Goal: Information Seeking & Learning: Learn about a topic

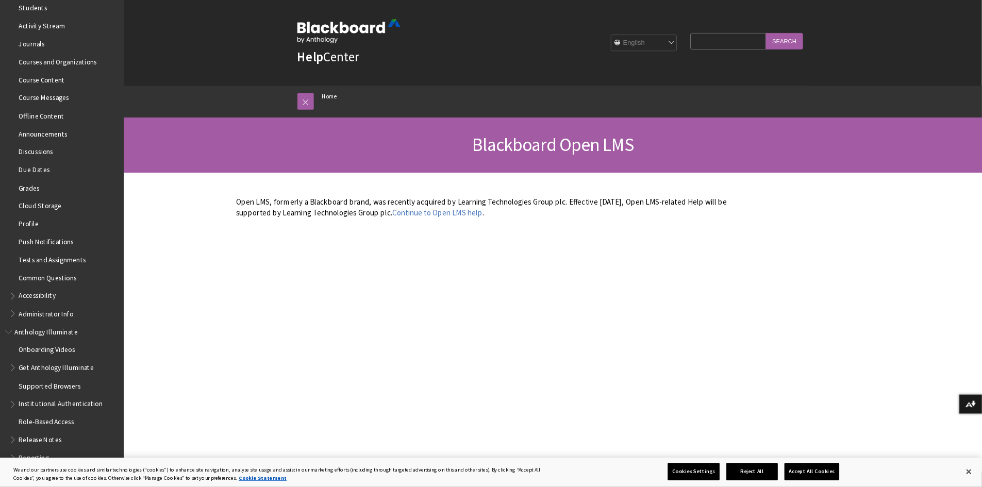
scroll to position [258, 0]
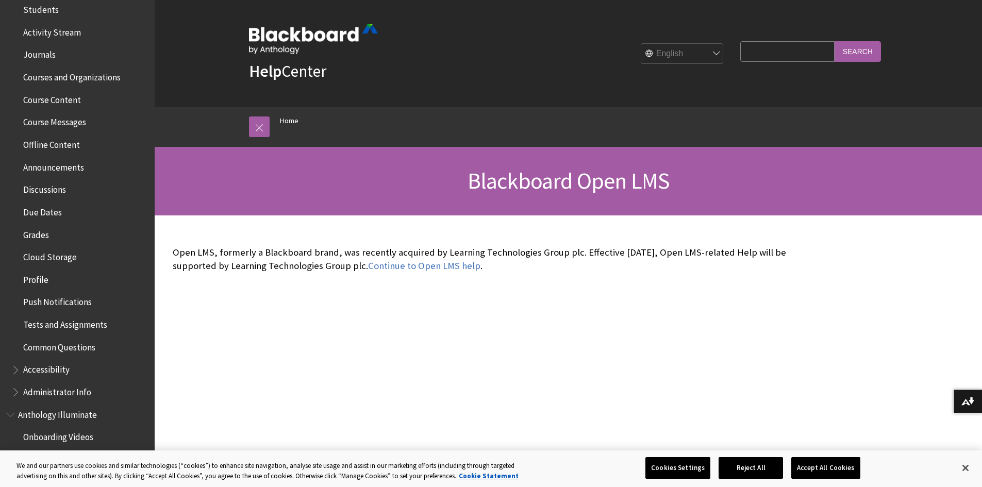
click at [61, 25] on span "Activity Stream" at bounding box center [52, 31] width 58 height 14
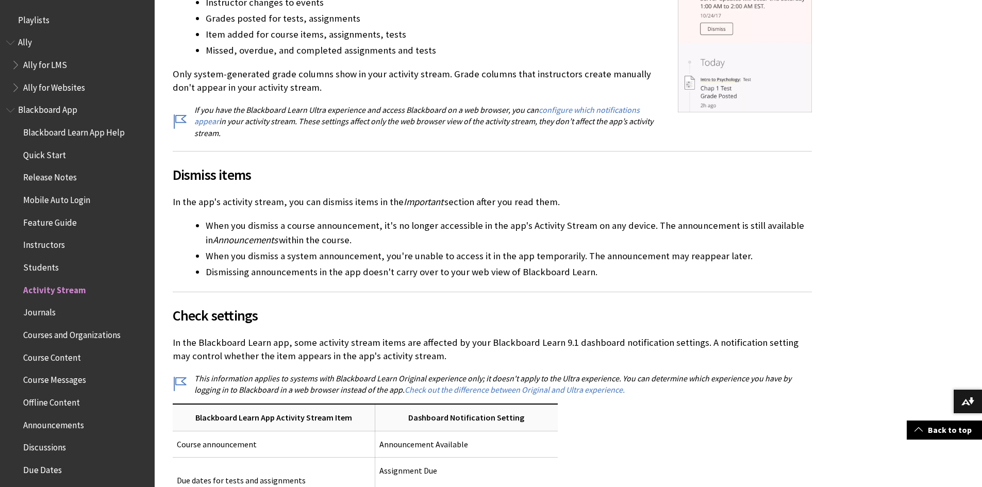
click at [56, 320] on span "Journals" at bounding box center [79, 313] width 137 height 18
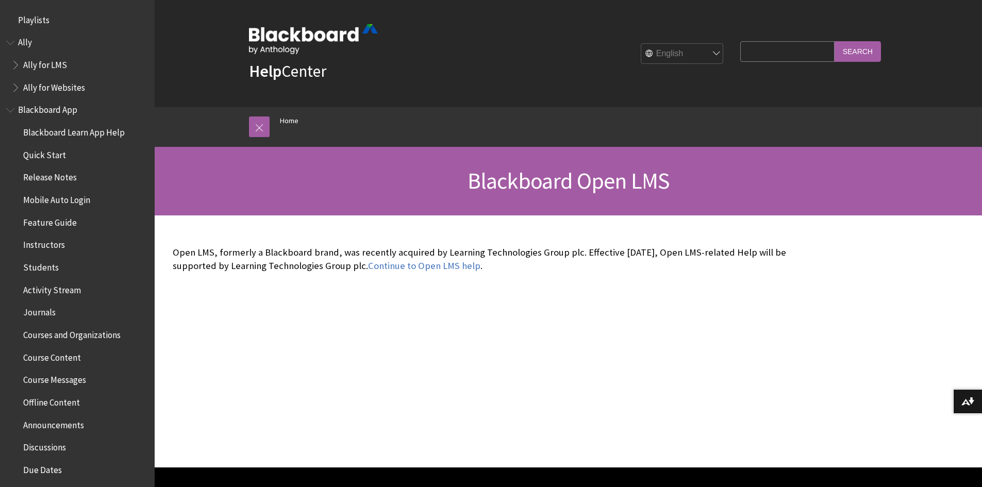
click at [58, 263] on span "Students" at bounding box center [79, 268] width 137 height 18
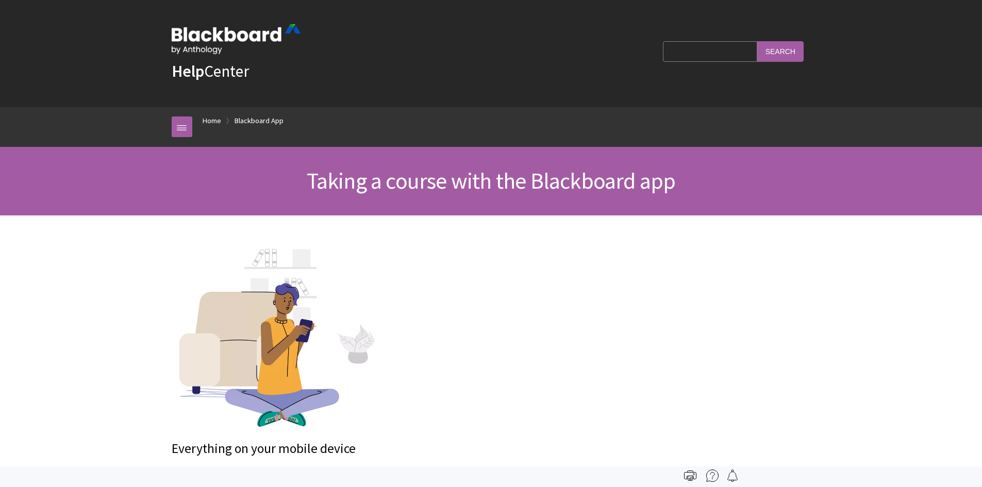
scroll to position [243, 0]
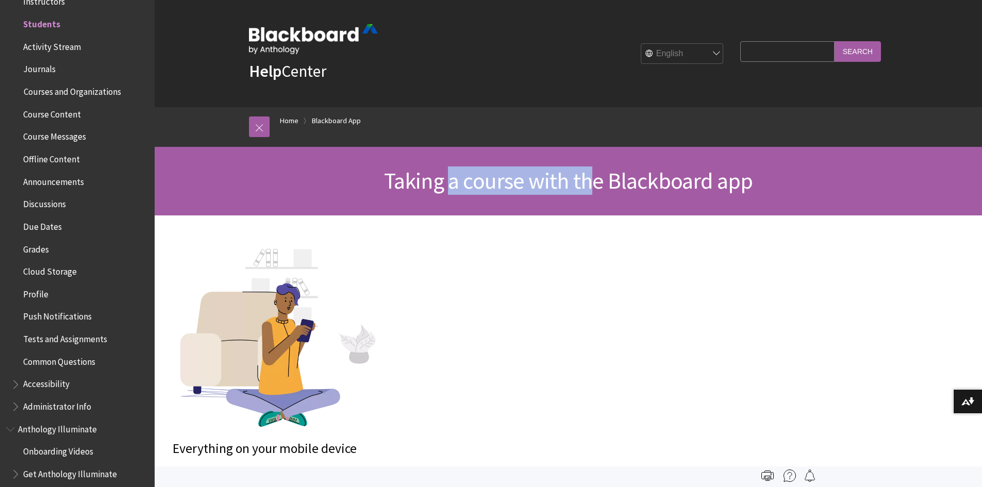
drag, startPoint x: 455, startPoint y: 178, endPoint x: 587, endPoint y: 176, distance: 133.0
click at [587, 176] on span "Taking a course with the Blackboard app" at bounding box center [568, 180] width 369 height 28
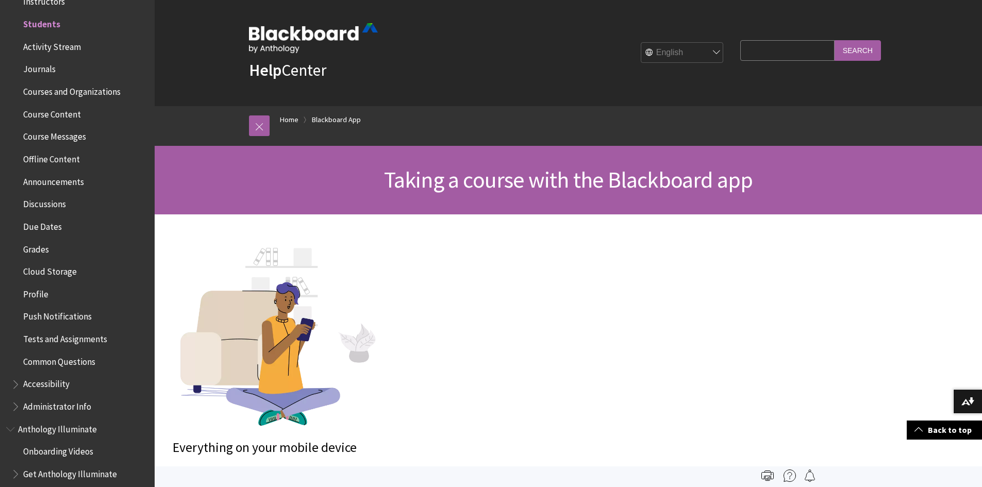
scroll to position [0, 0]
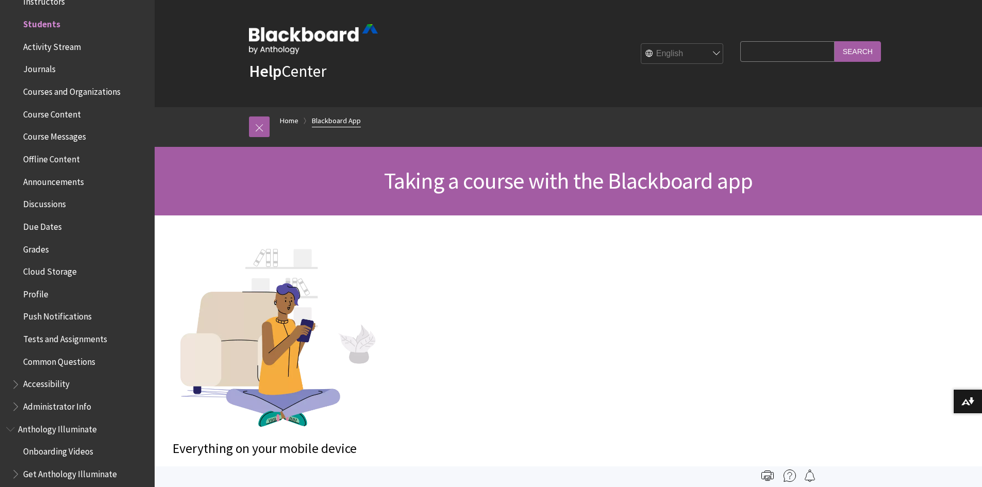
click at [348, 122] on link "Blackboard App" at bounding box center [336, 120] width 49 height 13
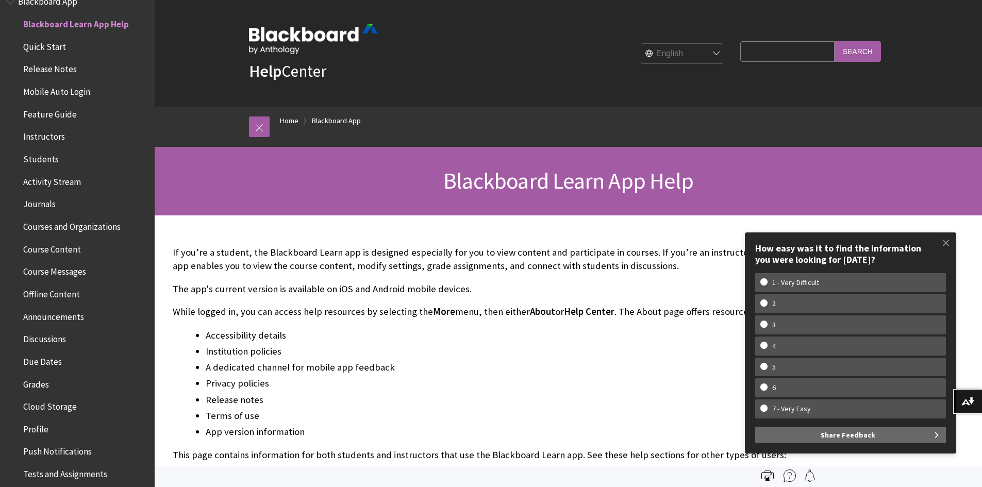
click at [59, 37] on ul "Blackboard Learn App Help Quick Start Release Notes Mobile Auto Login Feature G…" at bounding box center [77, 282] width 142 height 535
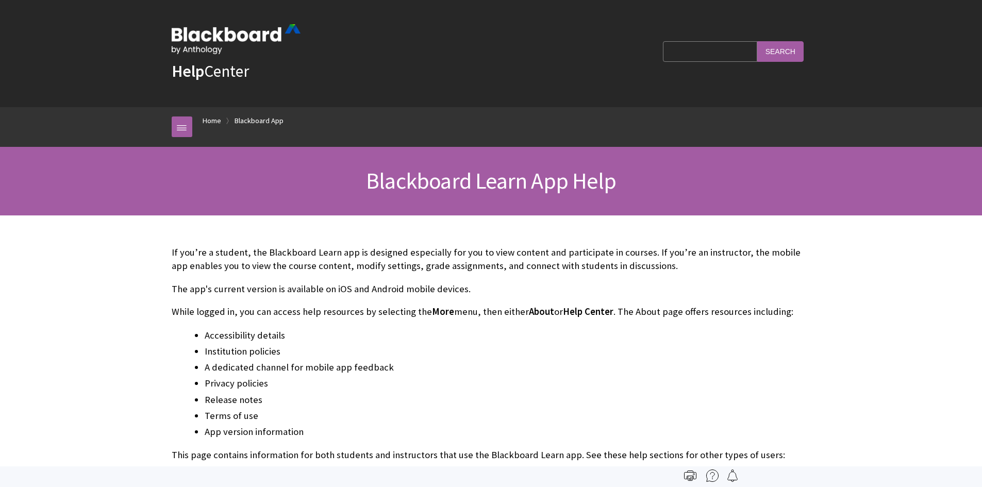
scroll to position [108, 0]
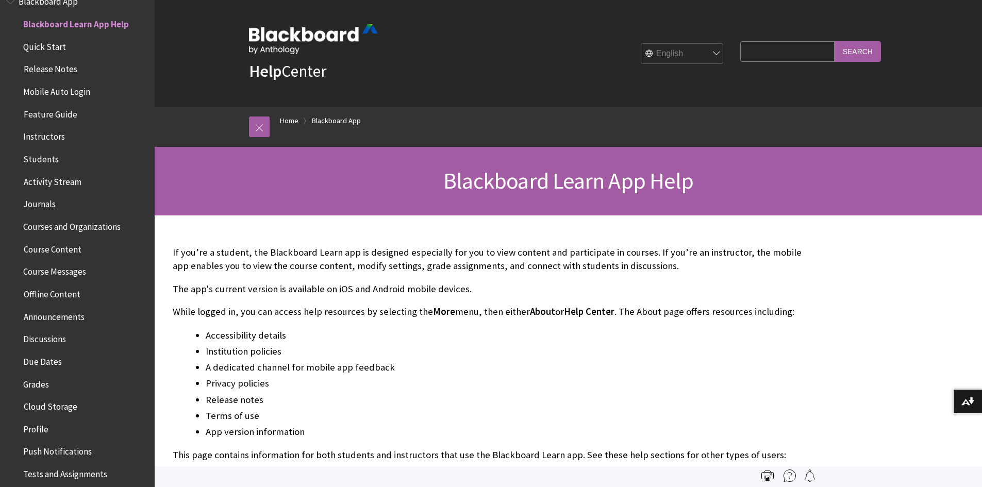
click at [45, 45] on span "Quick Start" at bounding box center [44, 45] width 43 height 14
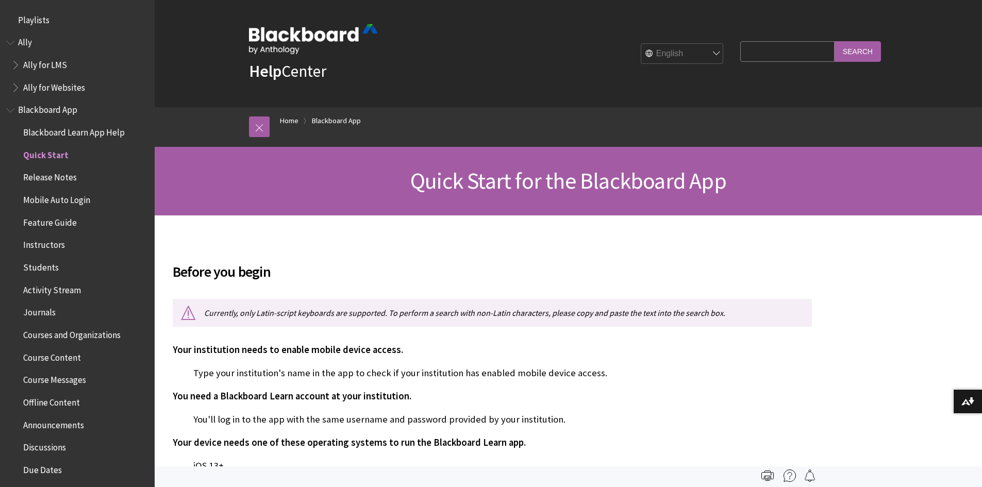
scroll to position [131, 0]
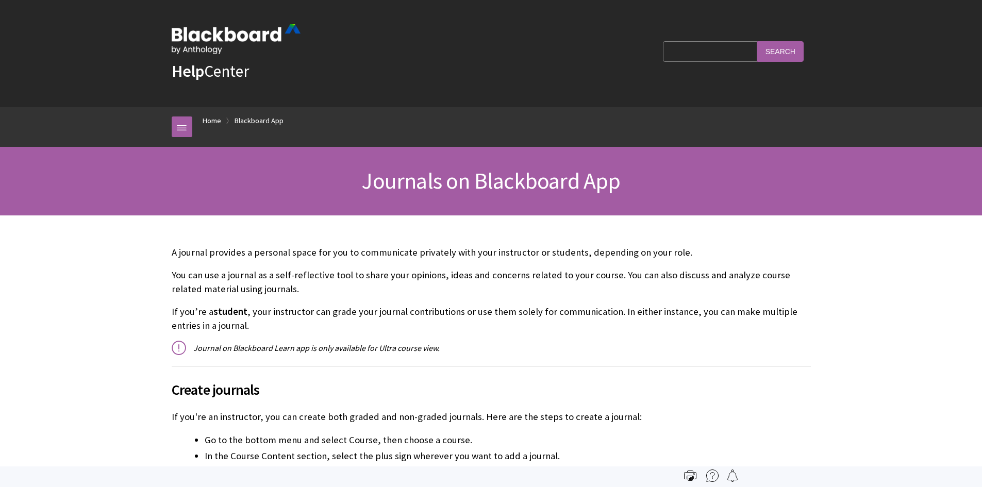
scroll to position [289, 0]
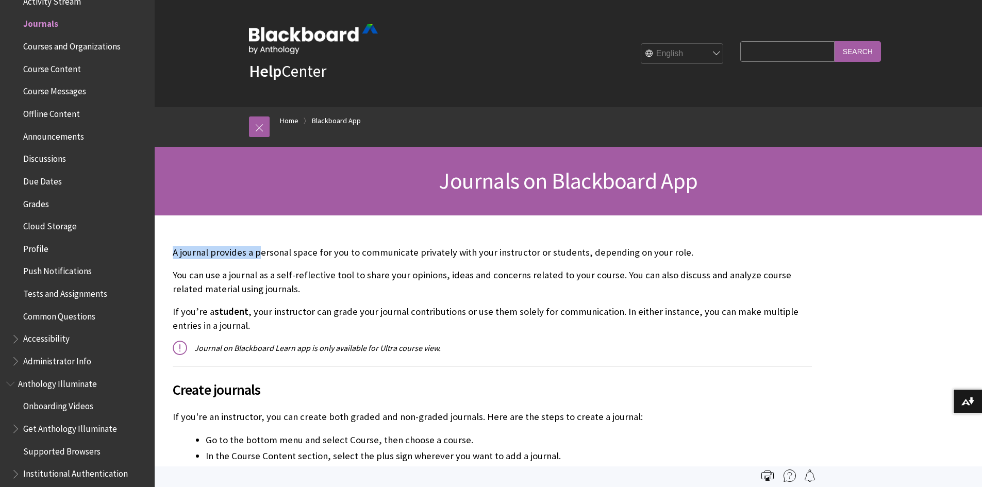
drag, startPoint x: 173, startPoint y: 255, endPoint x: 258, endPoint y: 253, distance: 84.6
click at [258, 253] on p "A journal provides a personal space for you to communicate privately with your …" at bounding box center [492, 252] width 639 height 13
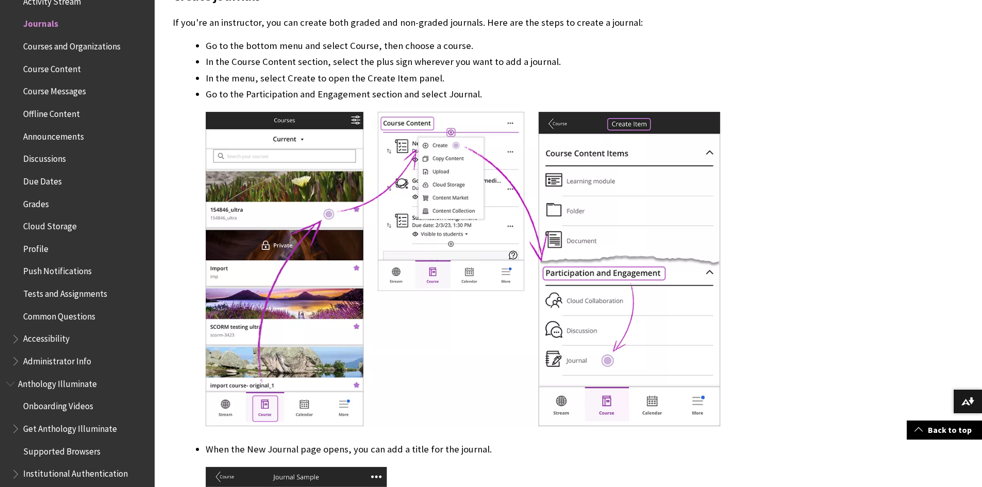
scroll to position [412, 0]
